Goal: Task Accomplishment & Management: Use online tool/utility

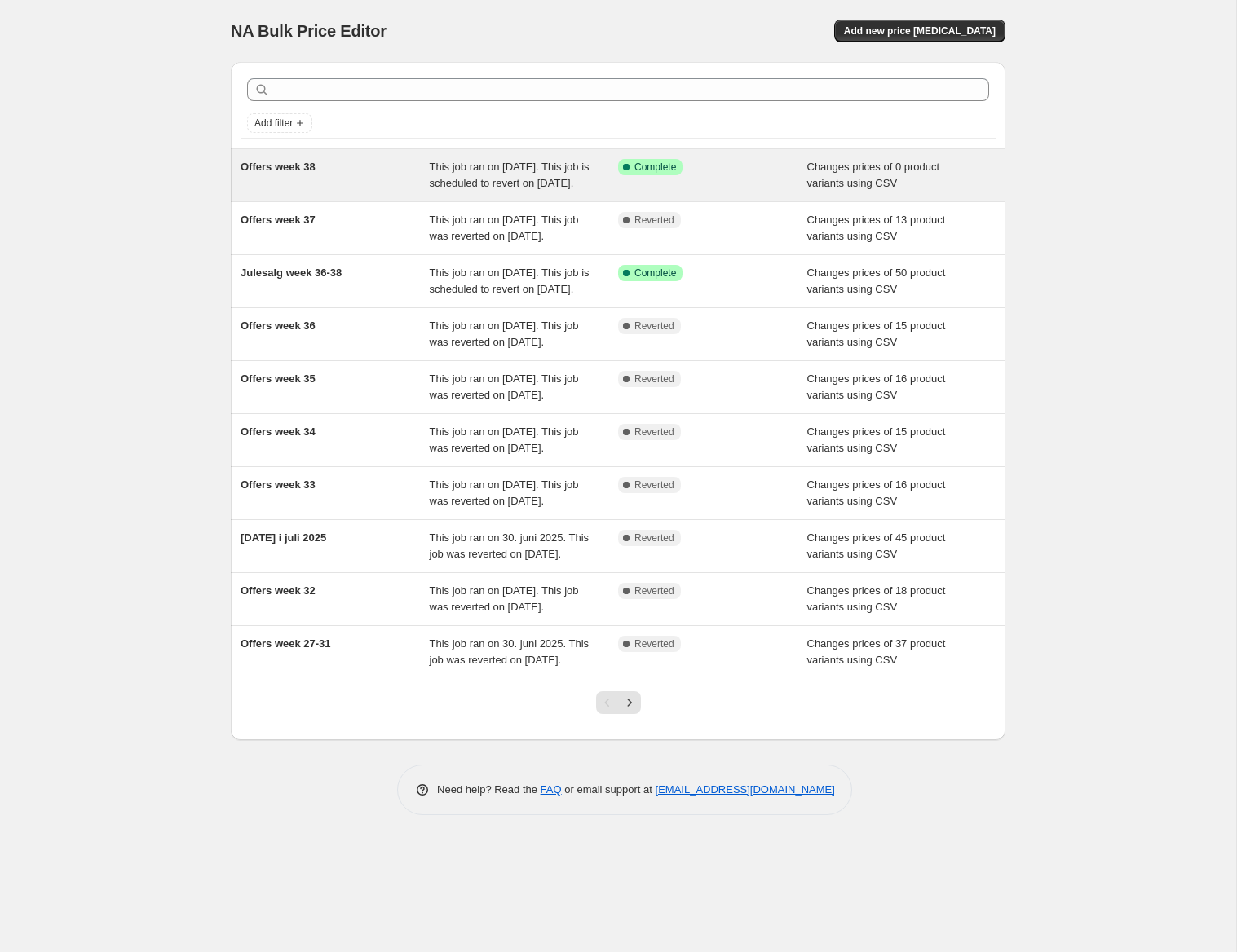
click at [634, 166] on span "Complete" at bounding box center [655, 167] width 42 height 14
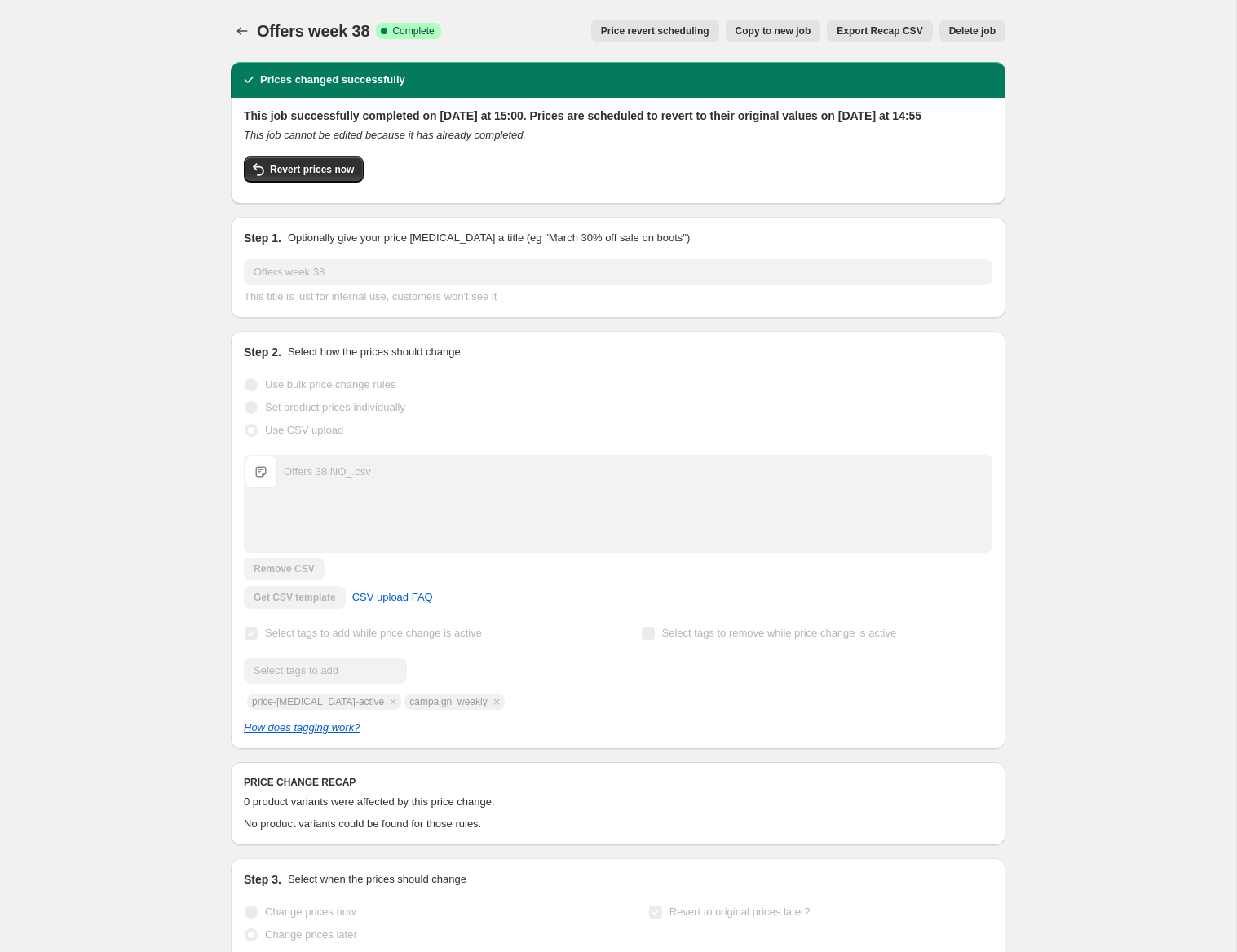
click at [784, 29] on span "Copy to new job" at bounding box center [773, 31] width 76 height 14
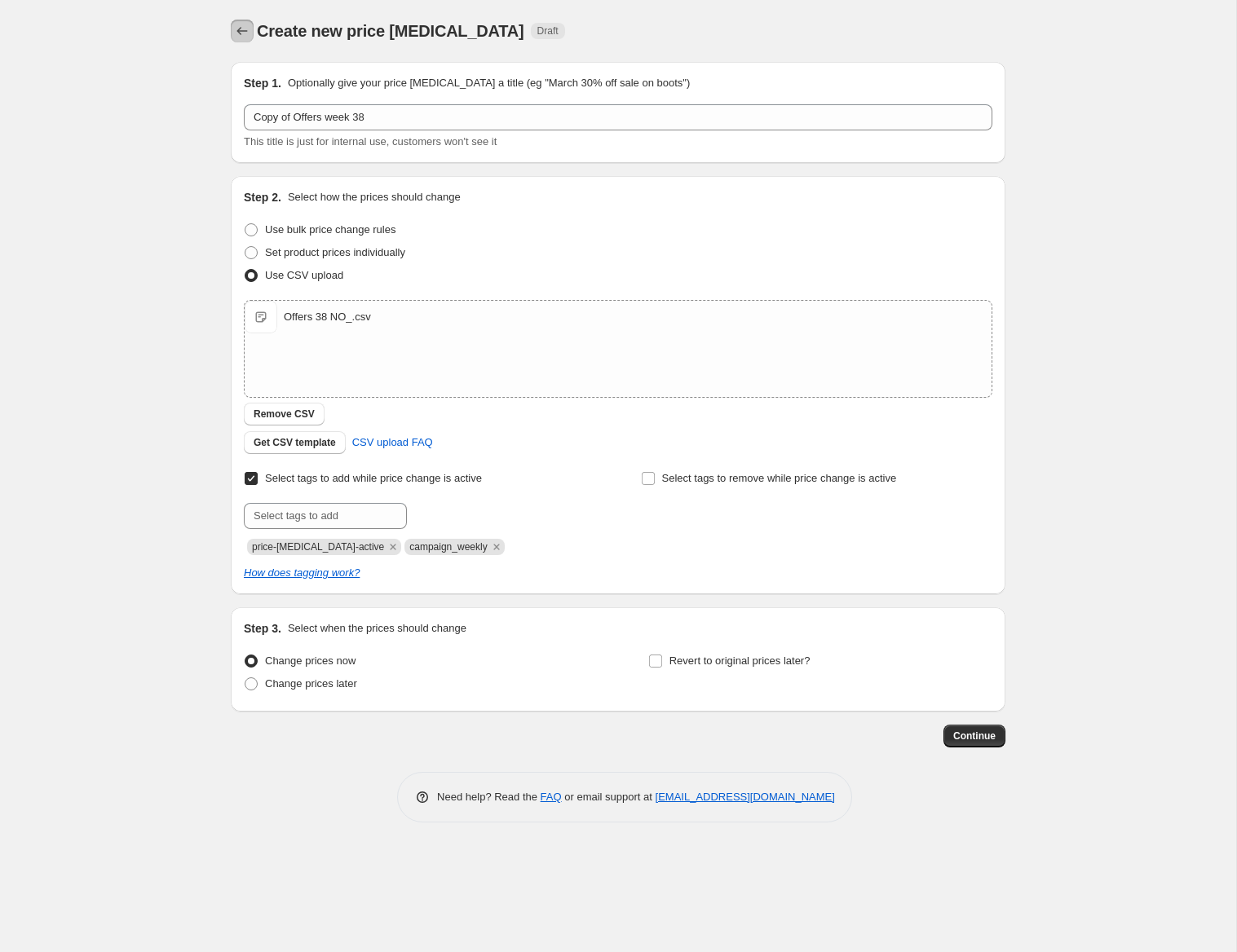
click at [244, 31] on icon "Price change jobs" at bounding box center [241, 31] width 16 height 16
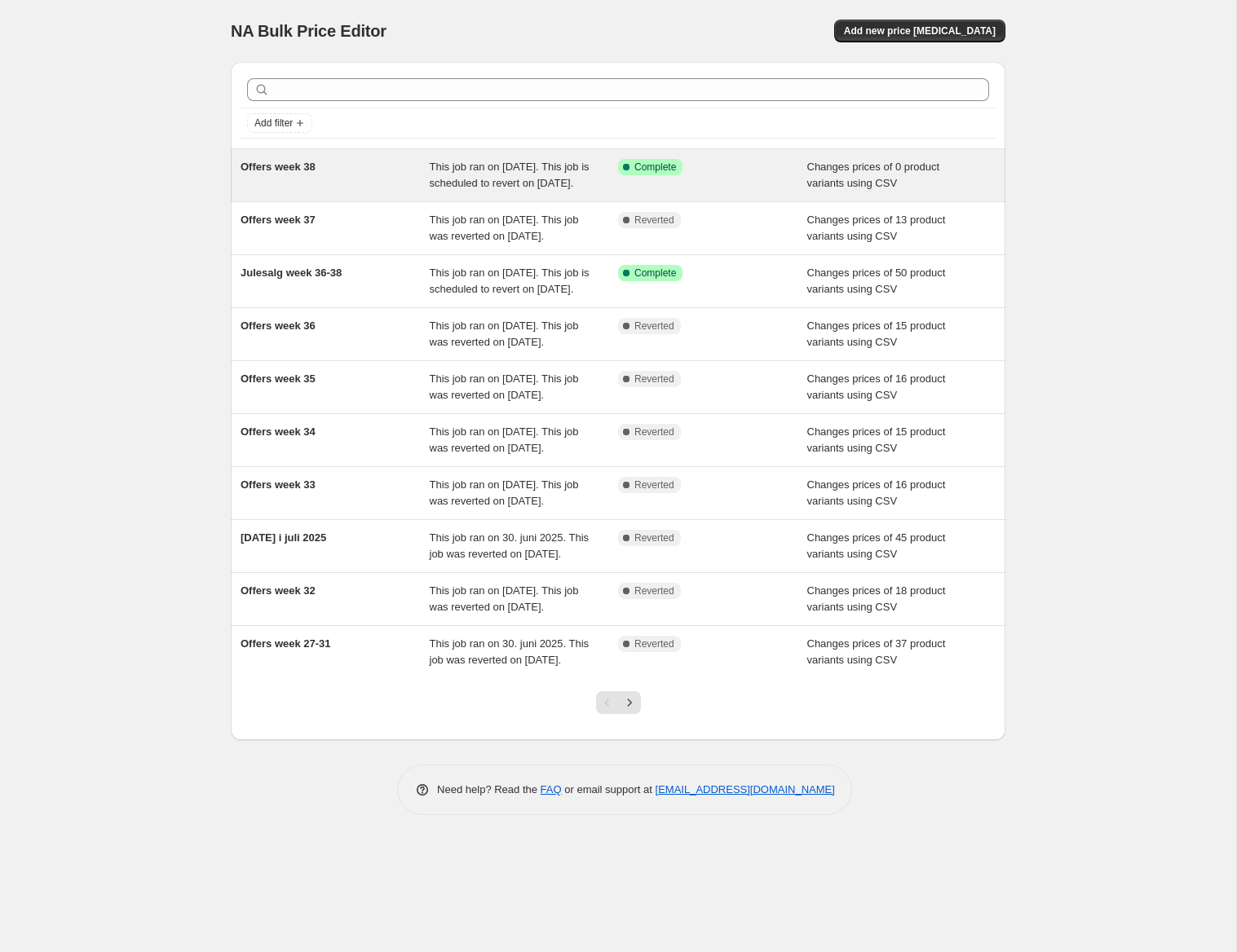
click at [553, 176] on div "This job ran on [DATE]. This job is scheduled to revert on [DATE]." at bounding box center [524, 176] width 189 height 33
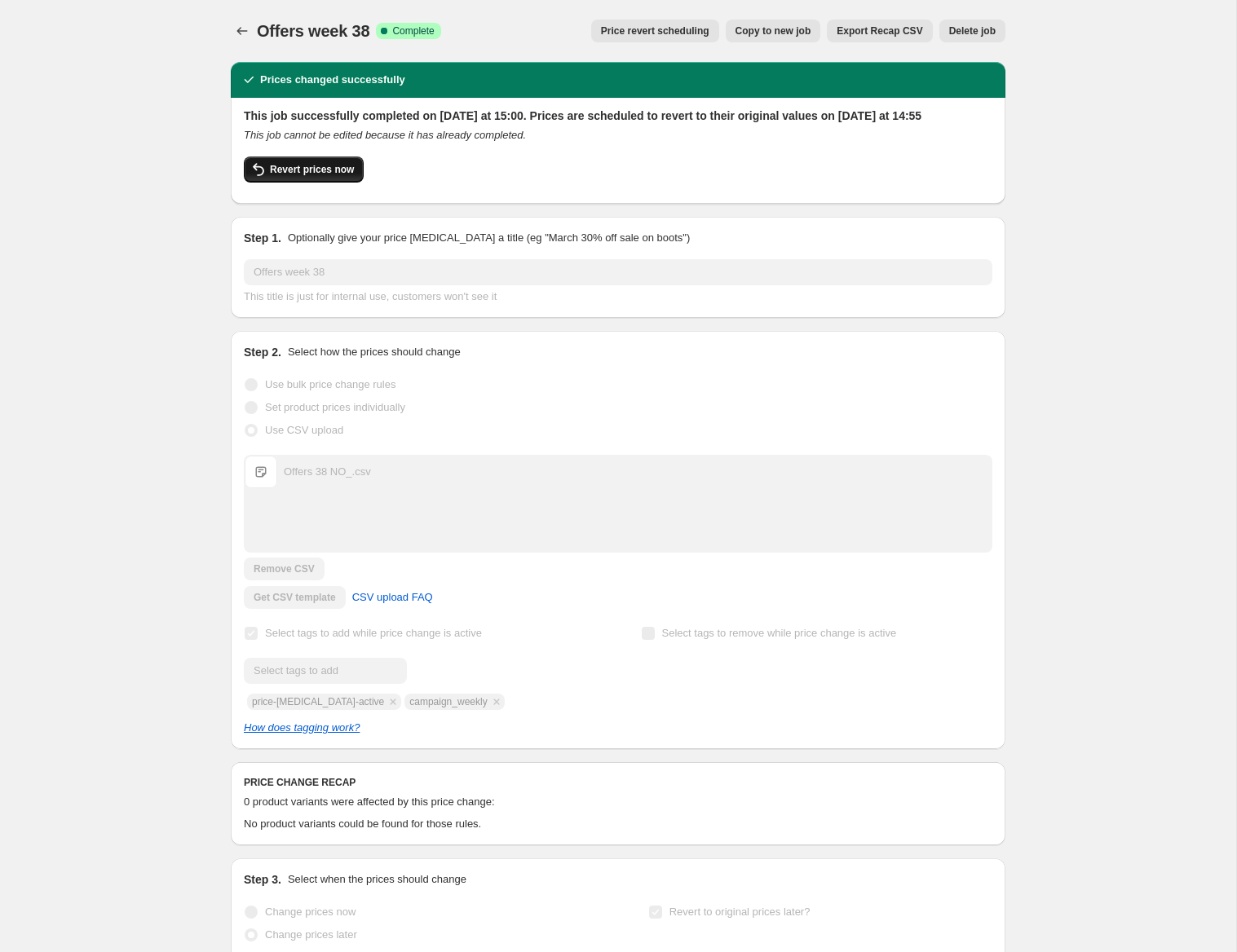
click at [323, 176] on span "Revert prices now" at bounding box center [312, 170] width 84 height 14
checkbox input "false"
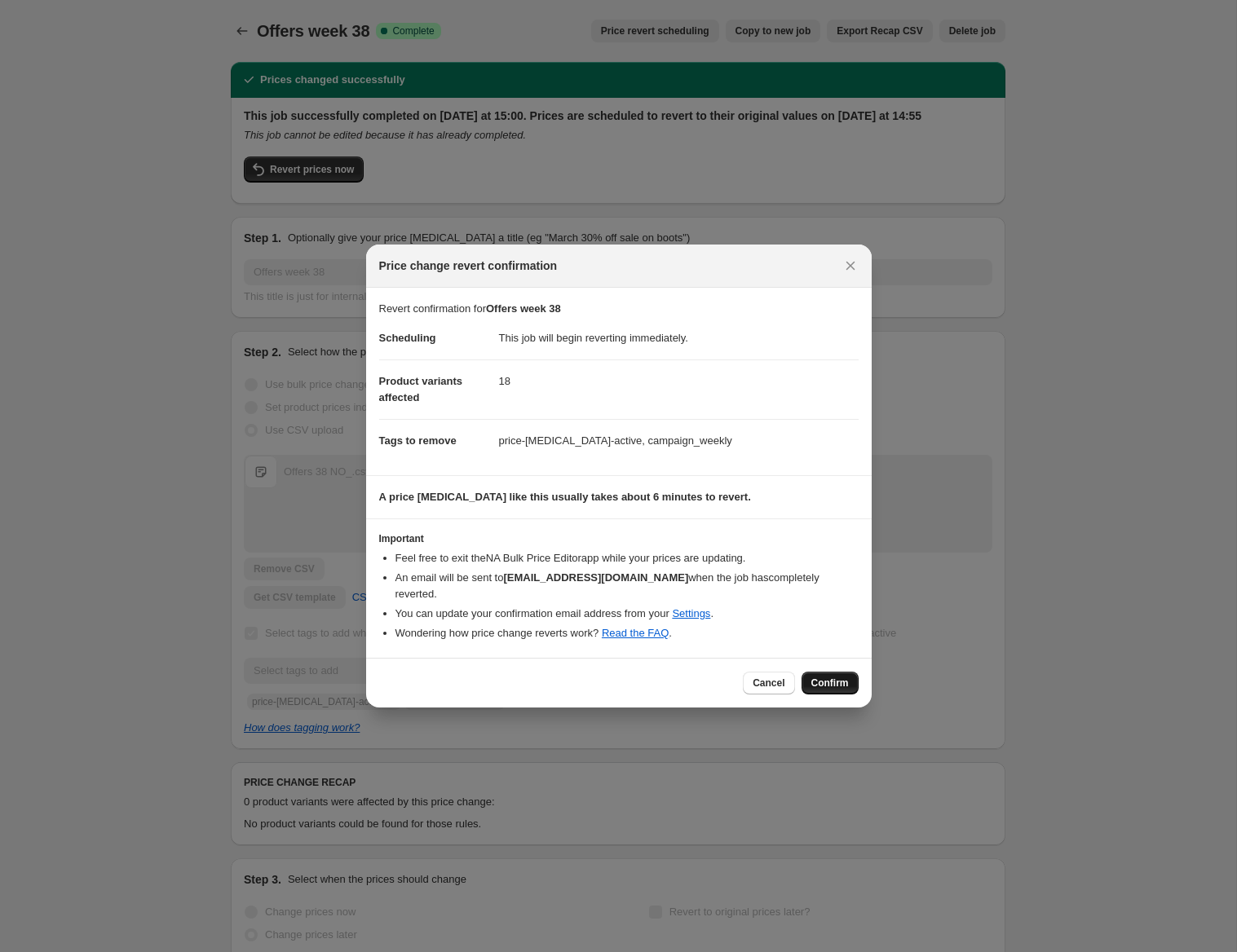
click at [830, 677] on span "Confirm" at bounding box center [829, 684] width 38 height 14
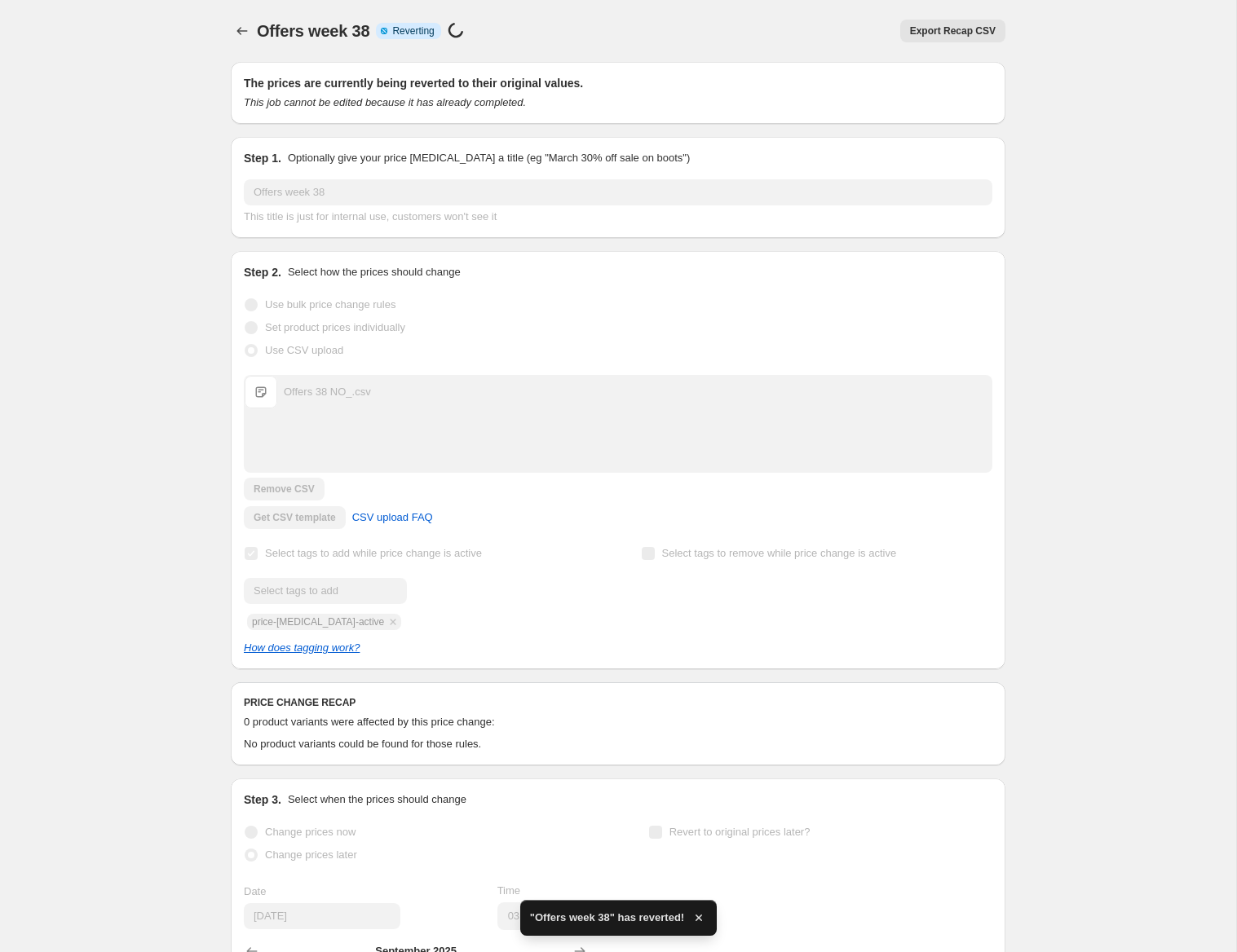
checkbox input "true"
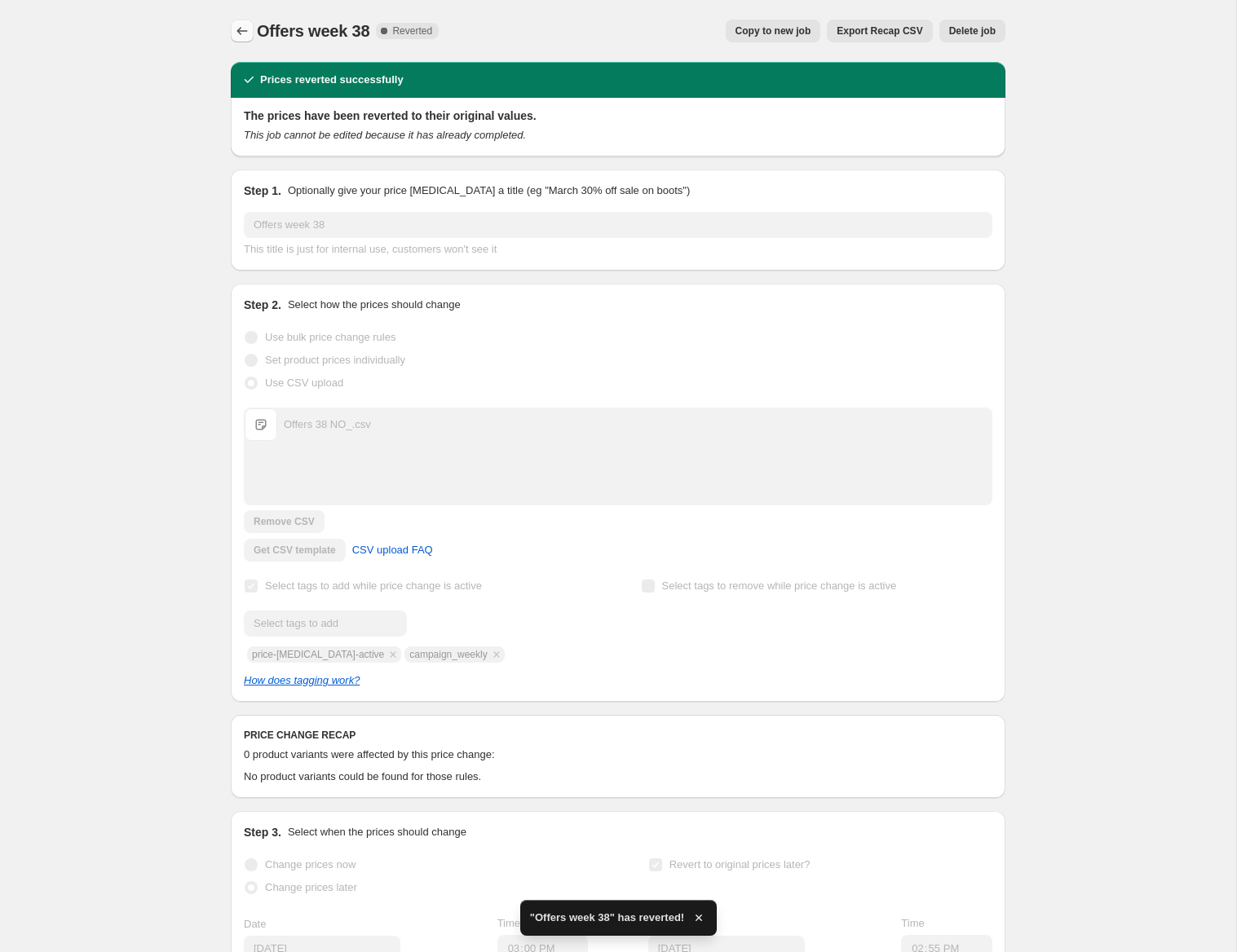
click at [244, 32] on icon "Price change jobs" at bounding box center [241, 31] width 16 height 16
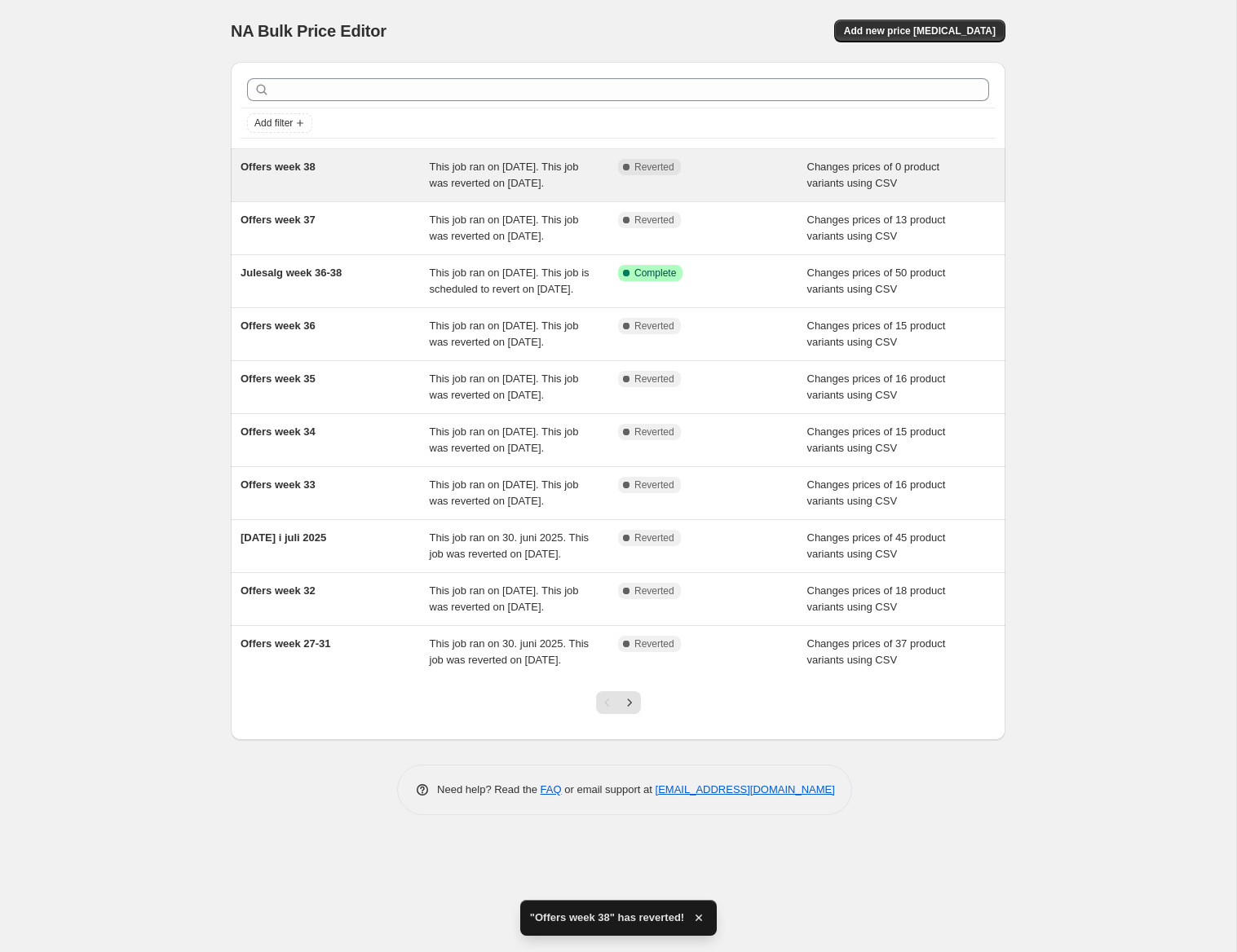
click at [827, 165] on span "Changes prices of 0 product variants using CSV" at bounding box center [874, 175] width 133 height 29
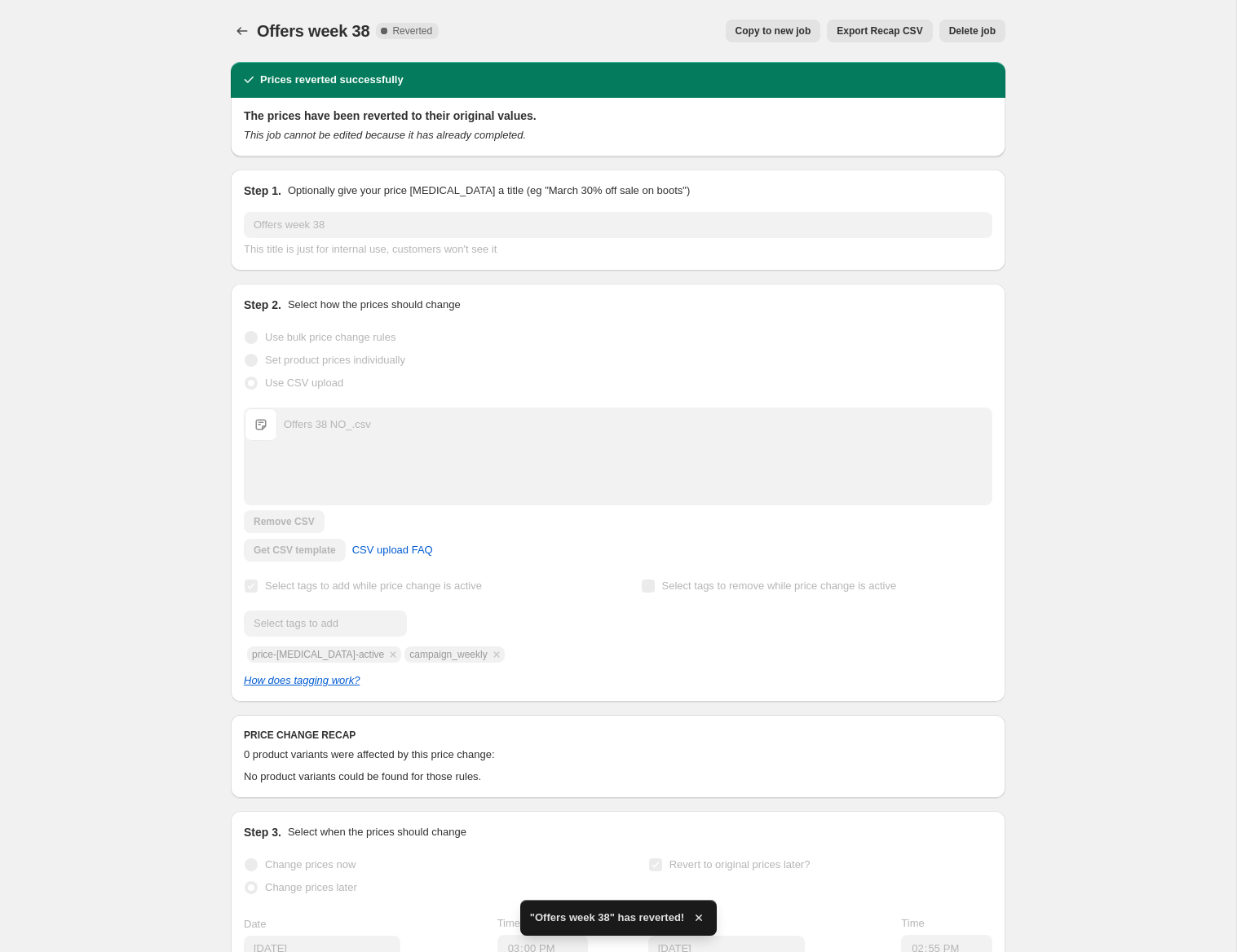
click at [789, 32] on span "Copy to new job" at bounding box center [773, 31] width 76 height 14
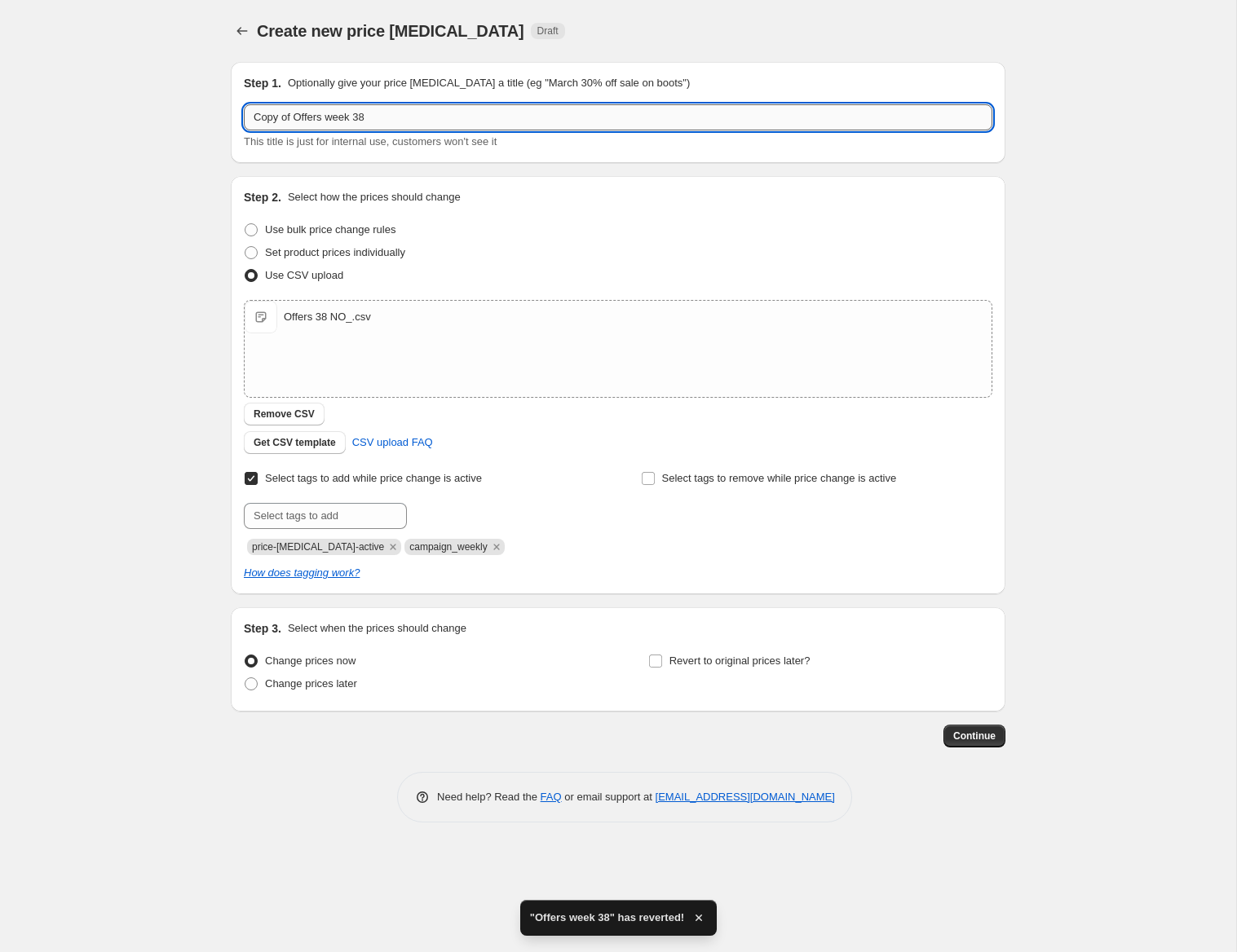
click at [450, 118] on input "Copy of Offers week 38" at bounding box center [618, 117] width 748 height 26
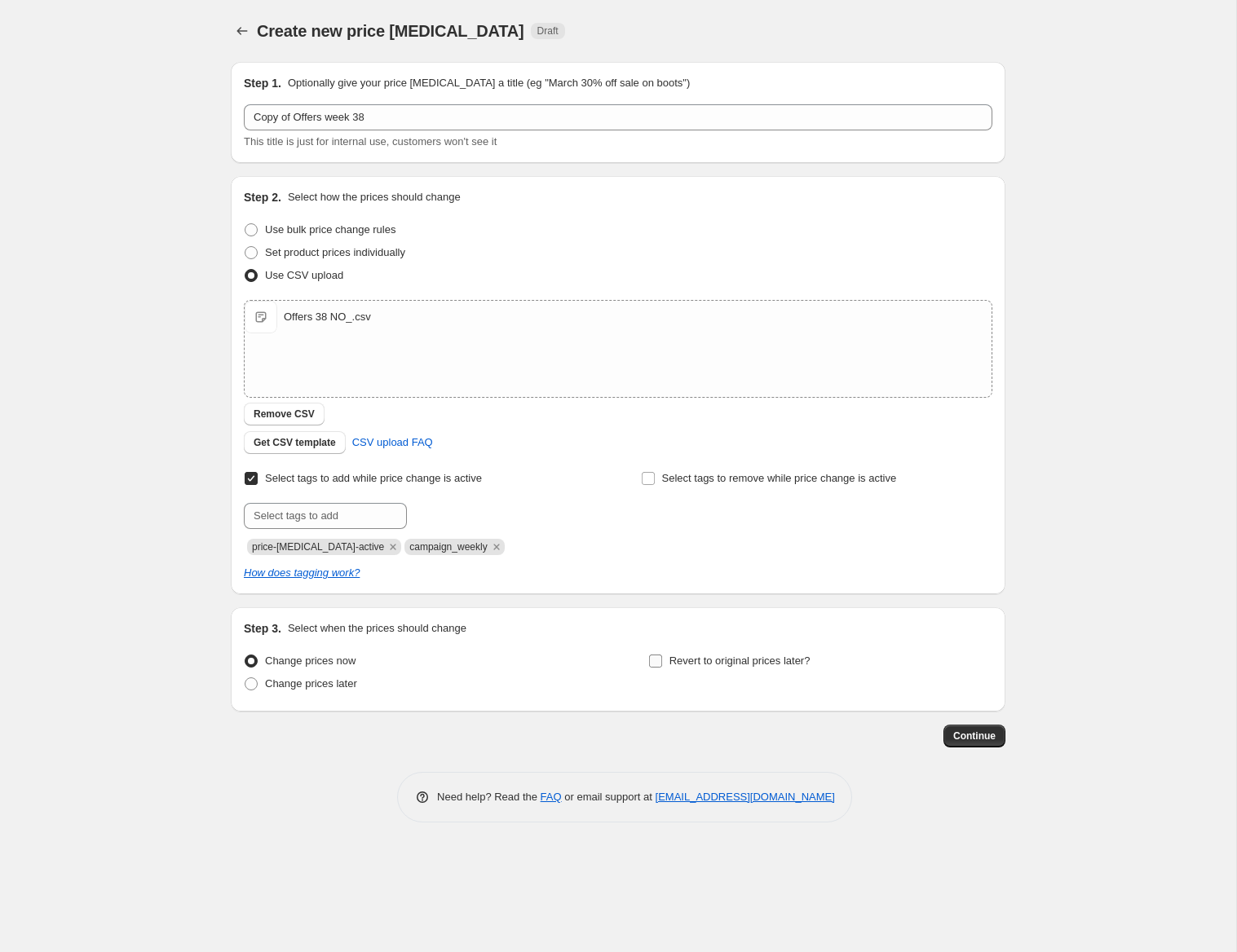
click at [658, 664] on input "Revert to original prices later?" at bounding box center [656, 661] width 14 height 14
checkbox input "true"
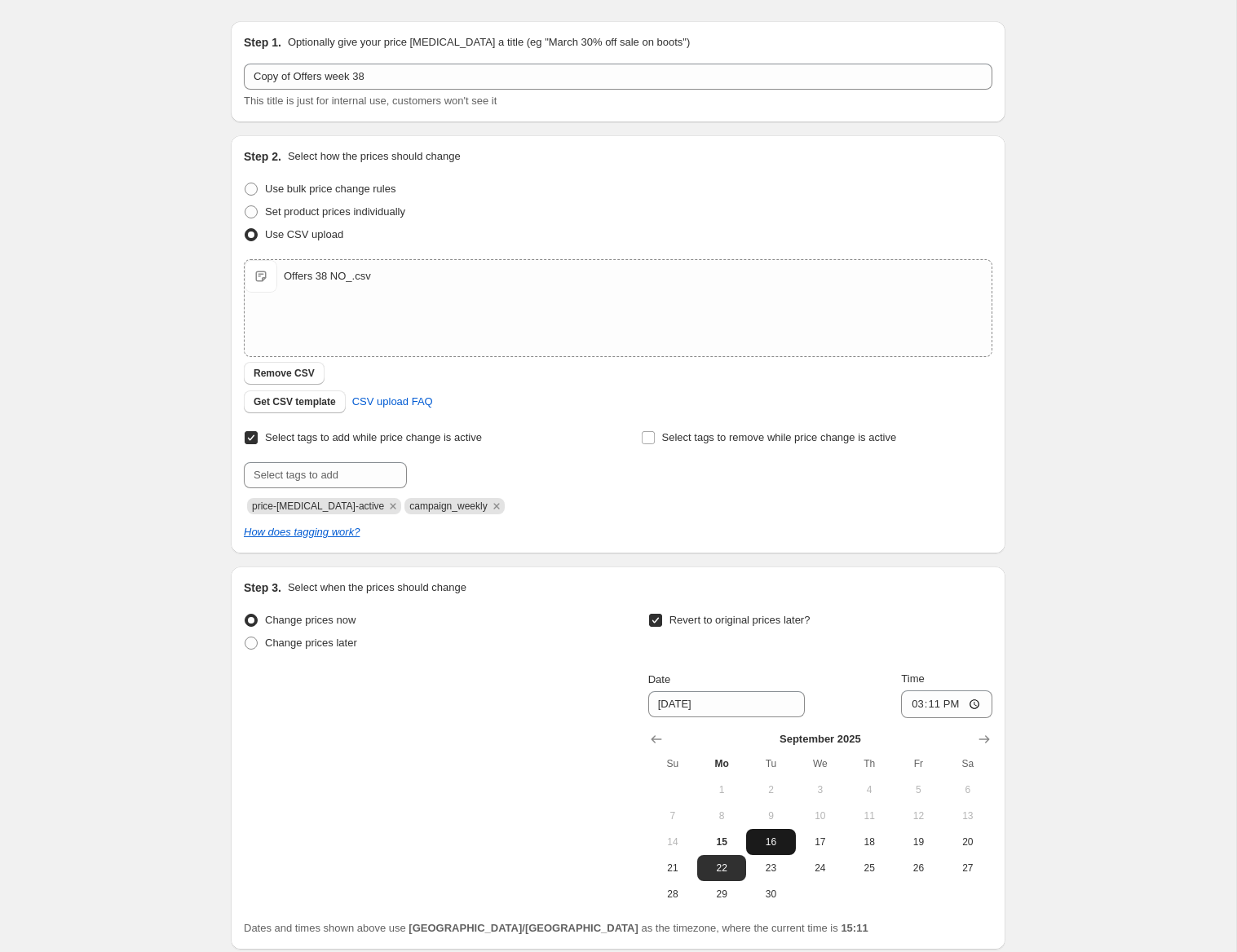
scroll to position [42, 0]
click at [958, 704] on input "15:11" at bounding box center [946, 704] width 92 height 28
type input "14:55"
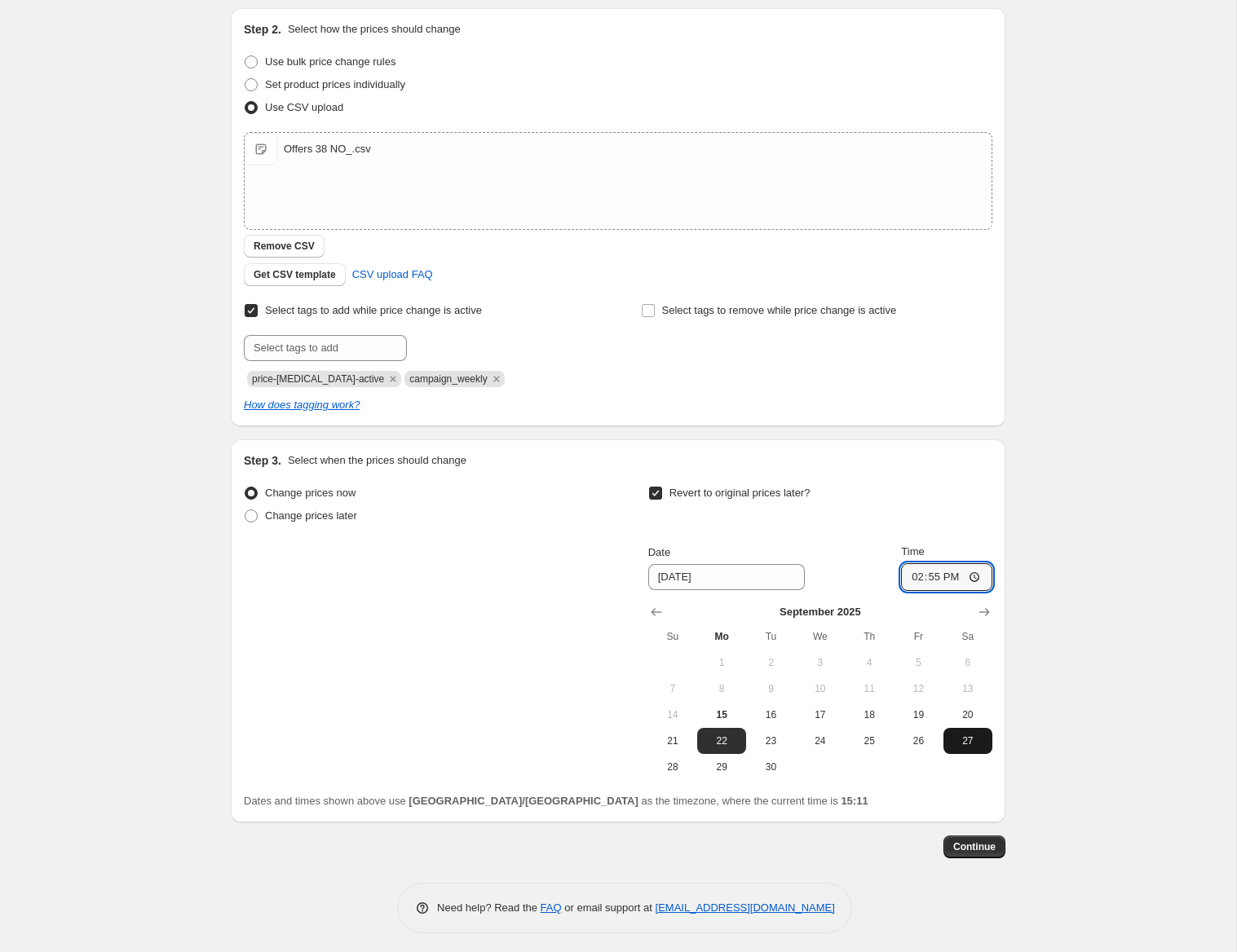
scroll to position [172, 0]
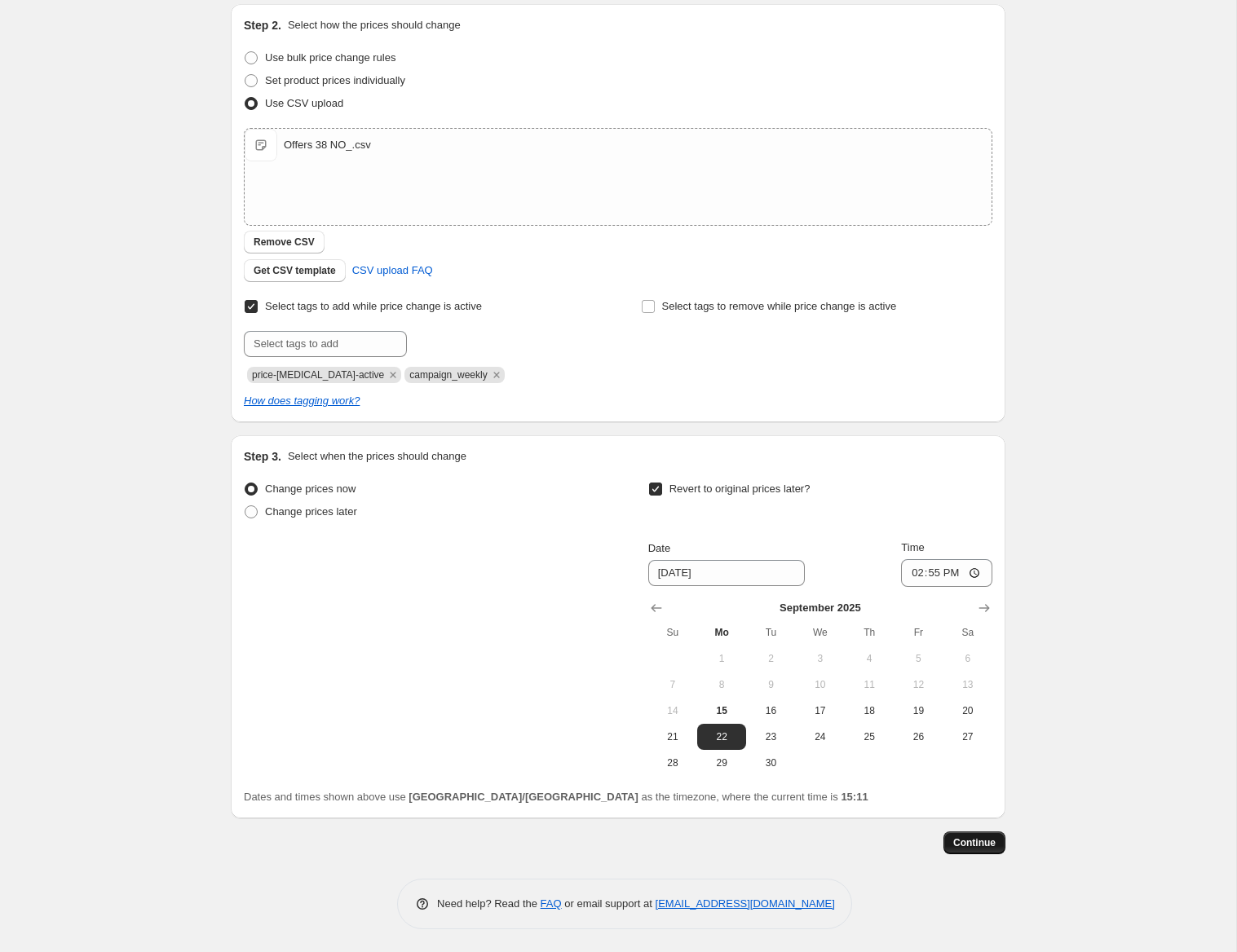
click at [973, 840] on span "Continue" at bounding box center [974, 844] width 42 height 14
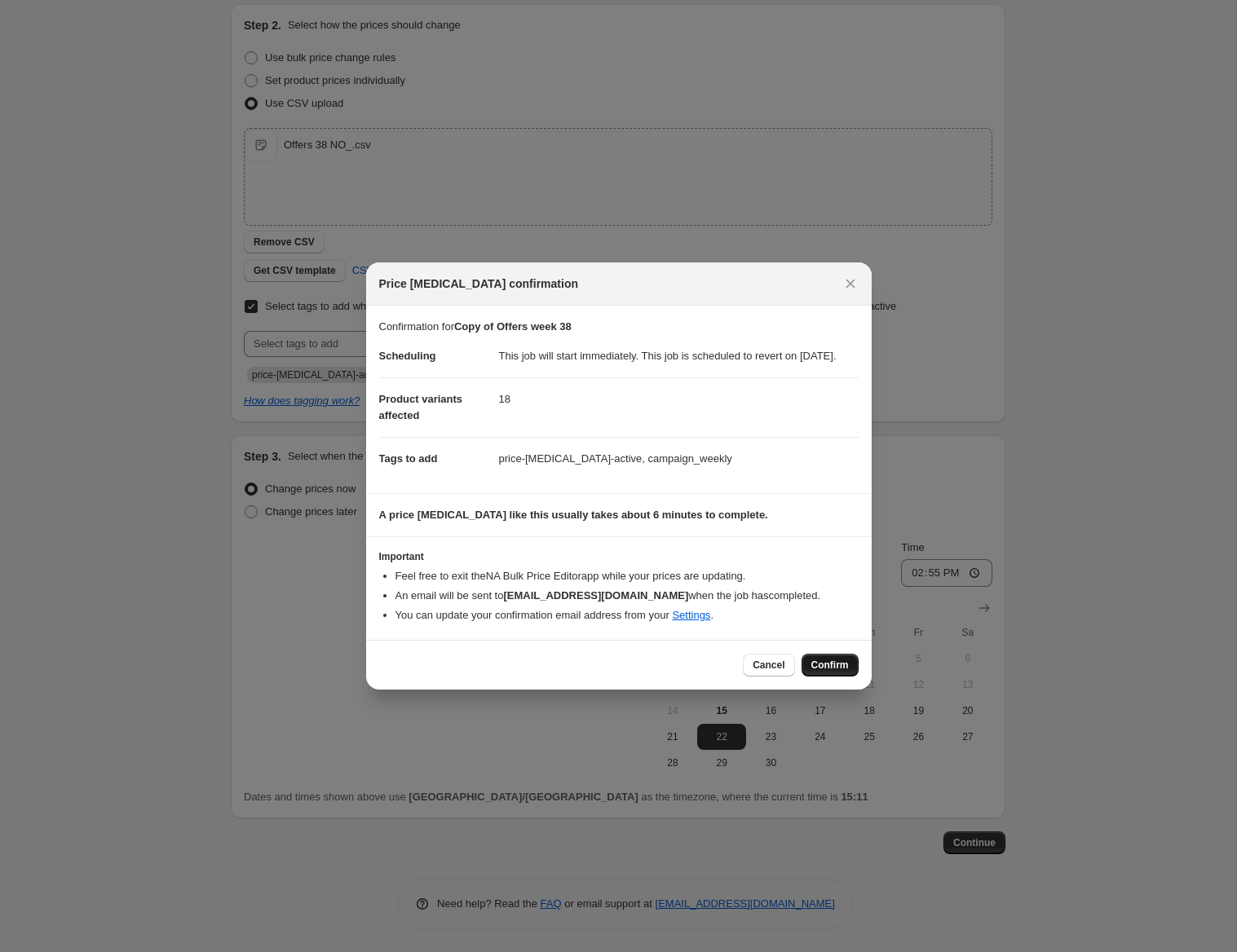
click at [836, 669] on span "Confirm" at bounding box center [829, 665] width 38 height 14
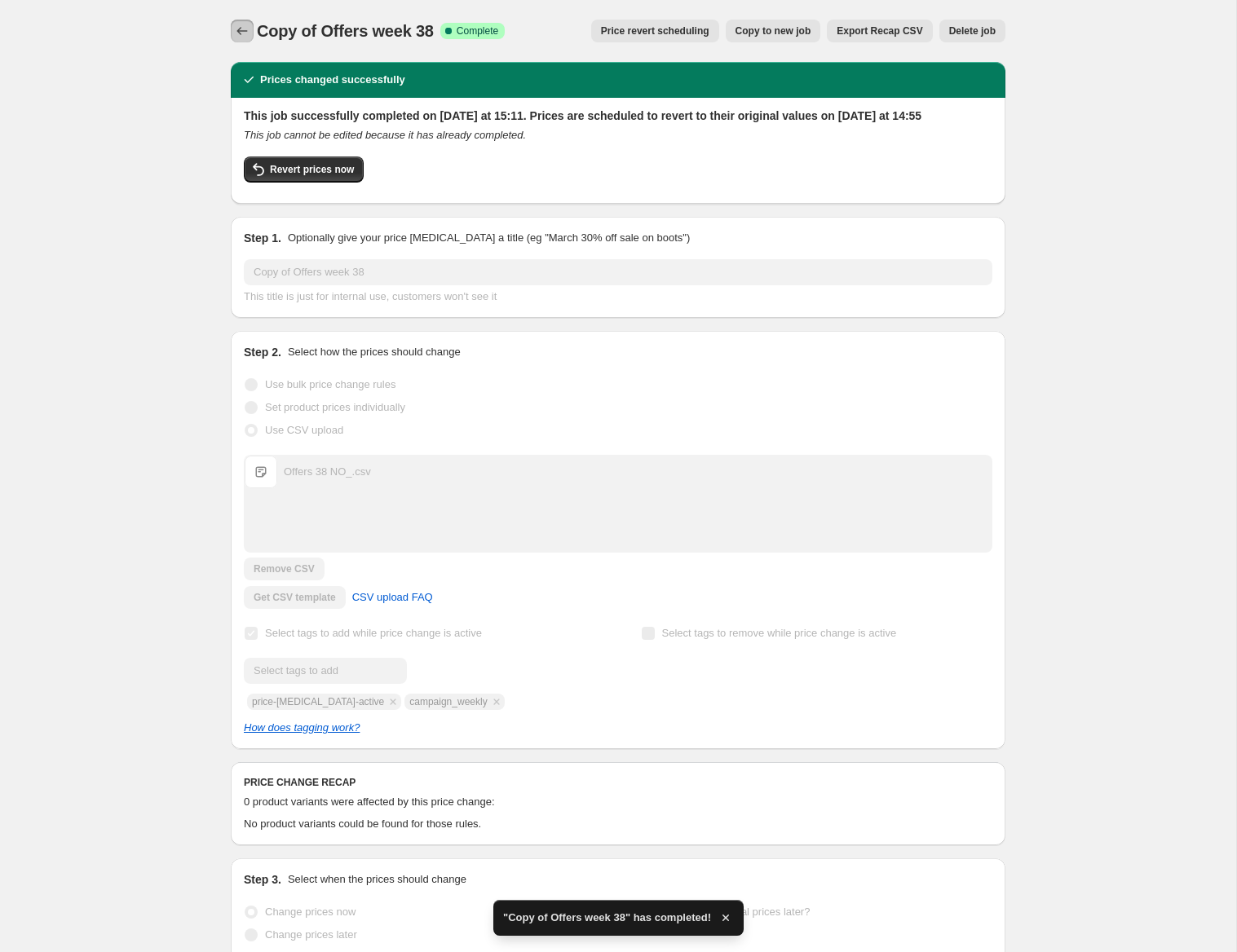
click at [243, 29] on icon "Price change jobs" at bounding box center [241, 31] width 16 height 16
